Goal: Information Seeking & Learning: Learn about a topic

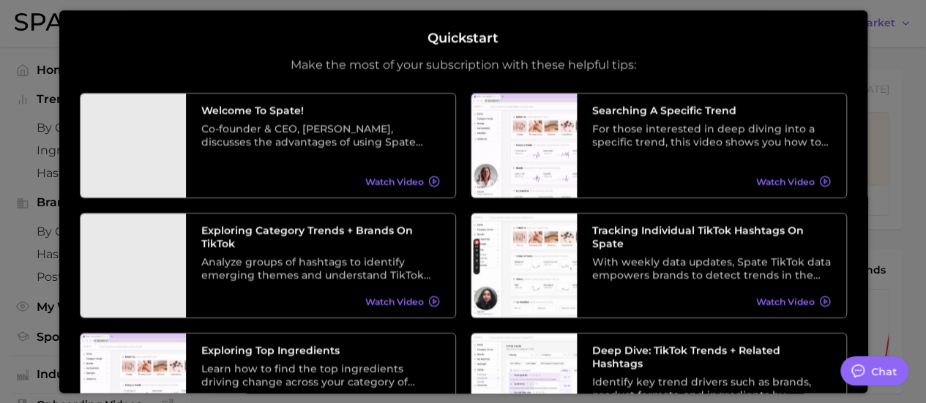
type textarea "x"
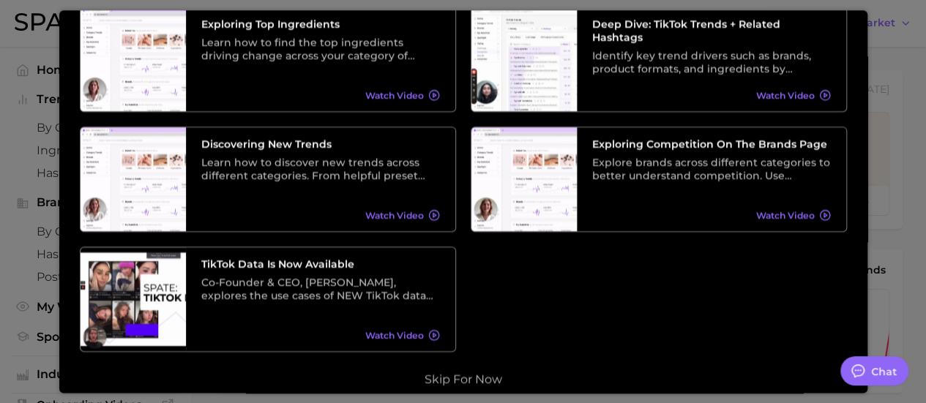
scroll to position [341, 0]
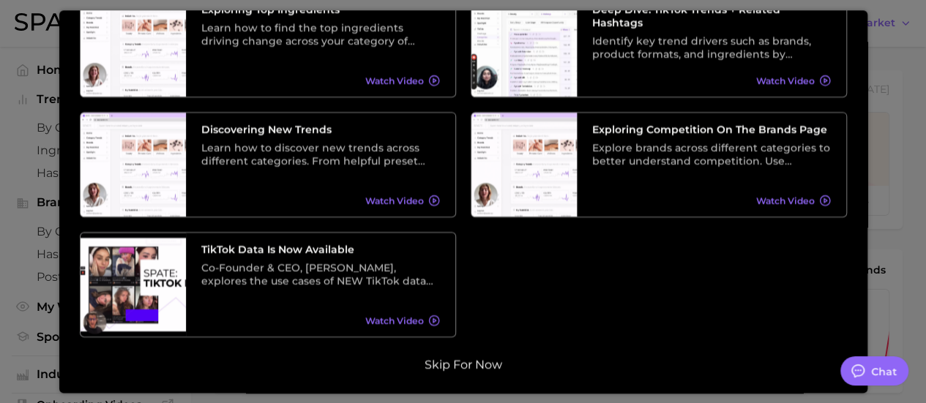
click at [463, 364] on button "Skip for now" at bounding box center [463, 365] width 86 height 15
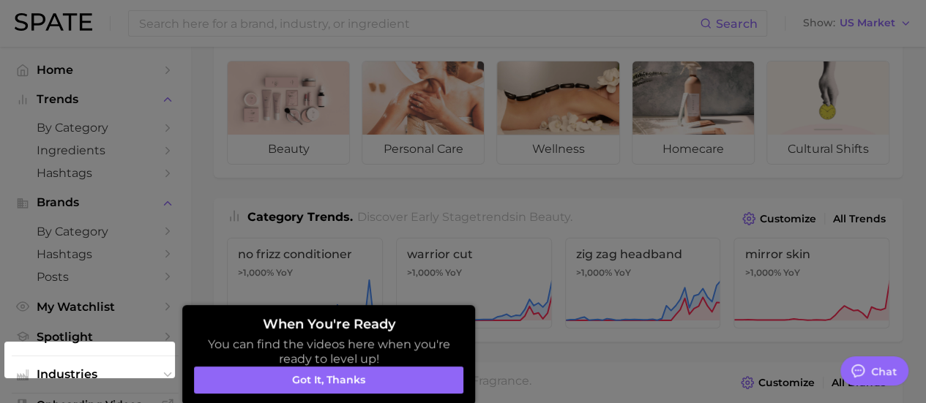
scroll to position [0, 0]
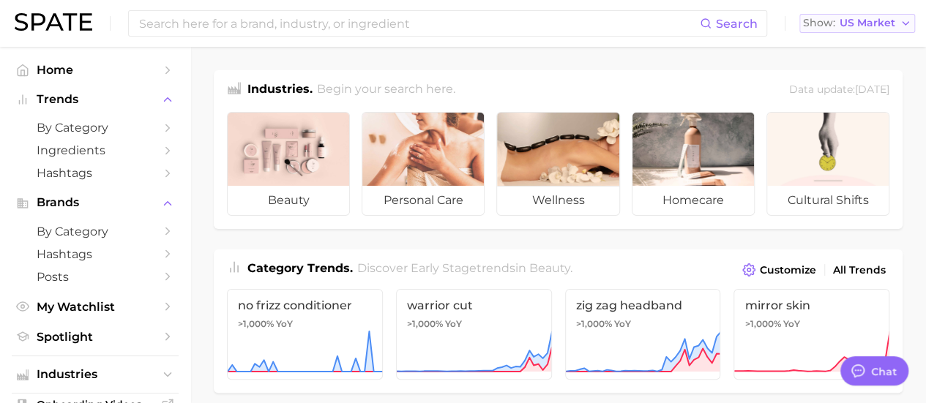
click at [901, 23] on icon "button" at bounding box center [906, 24] width 12 height 12
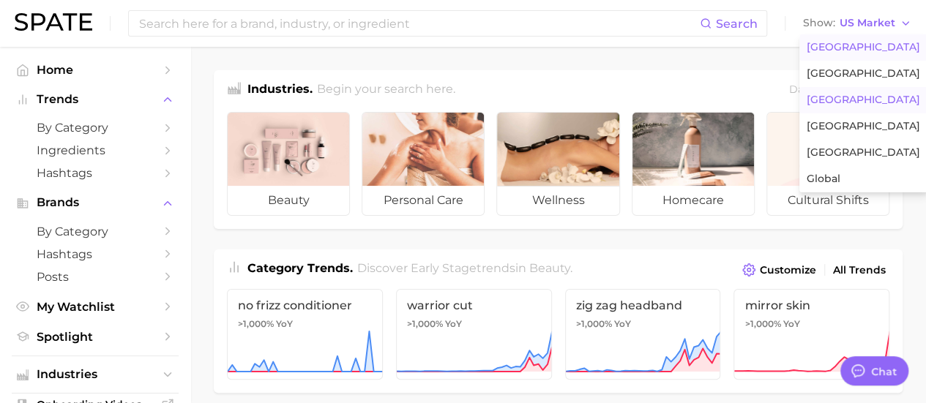
scroll to position [73, 0]
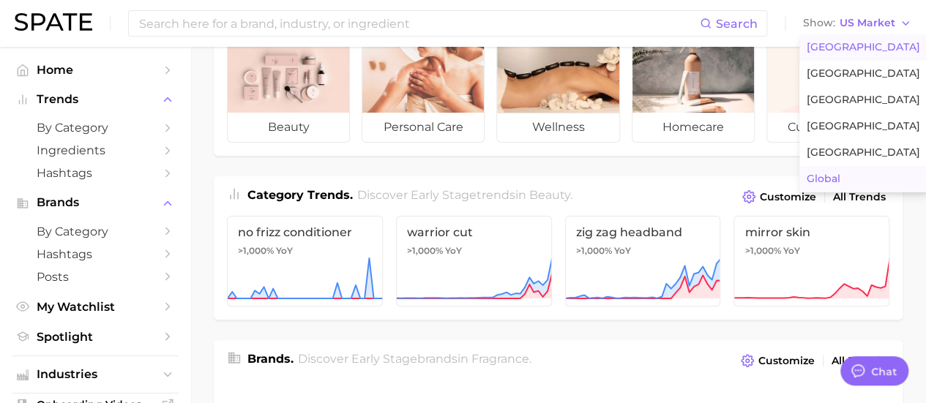
click at [840, 172] on button "Global" at bounding box center [863, 179] width 128 height 26
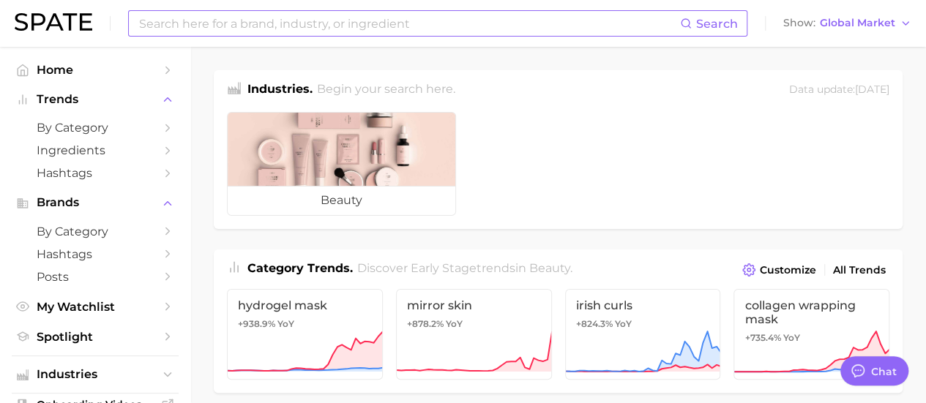
click at [241, 25] on input at bounding box center [409, 23] width 542 height 25
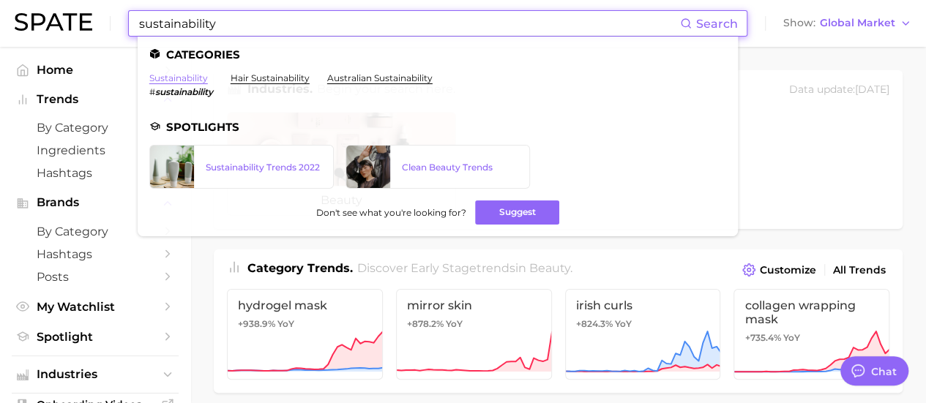
type input "sustainability"
click at [183, 78] on link "sustainability" at bounding box center [178, 77] width 59 height 11
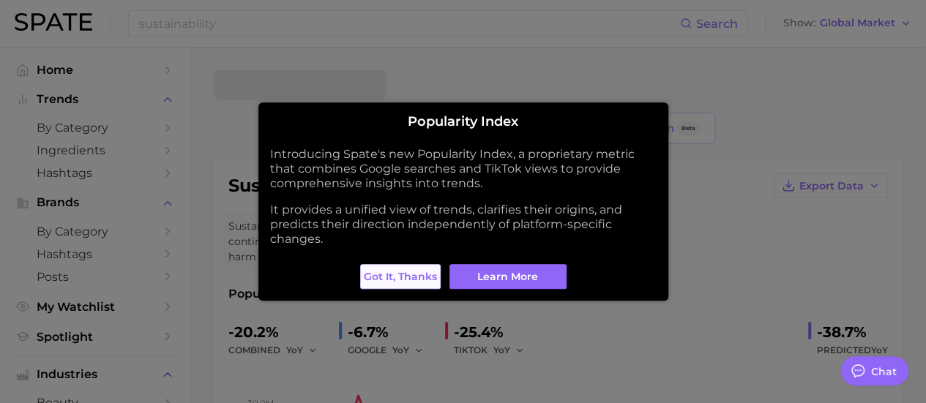
type textarea "x"
click at [408, 278] on span "Got it, thanks" at bounding box center [400, 277] width 73 height 12
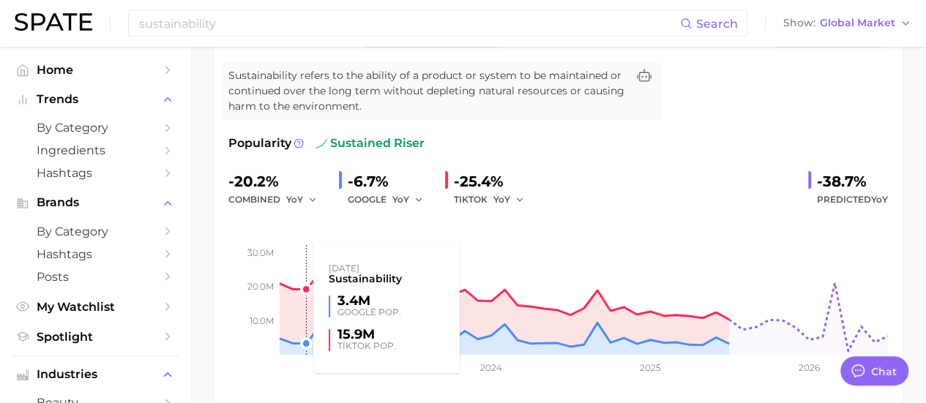
scroll to position [146, 0]
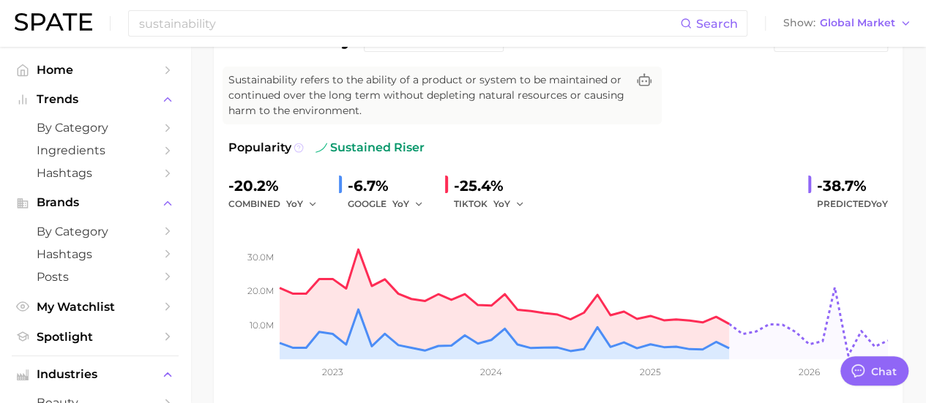
click at [296, 149] on icon at bounding box center [299, 148] width 10 height 10
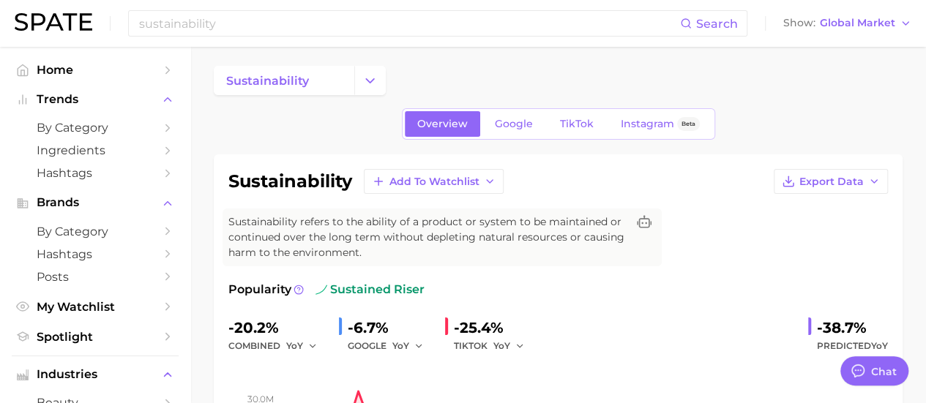
scroll to position [0, 0]
